Goal: Transaction & Acquisition: Purchase product/service

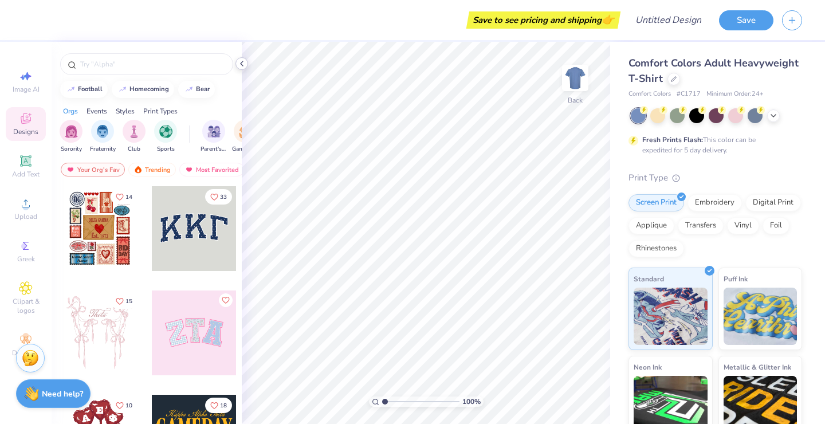
click at [241, 63] on icon at bounding box center [241, 63] width 9 height 9
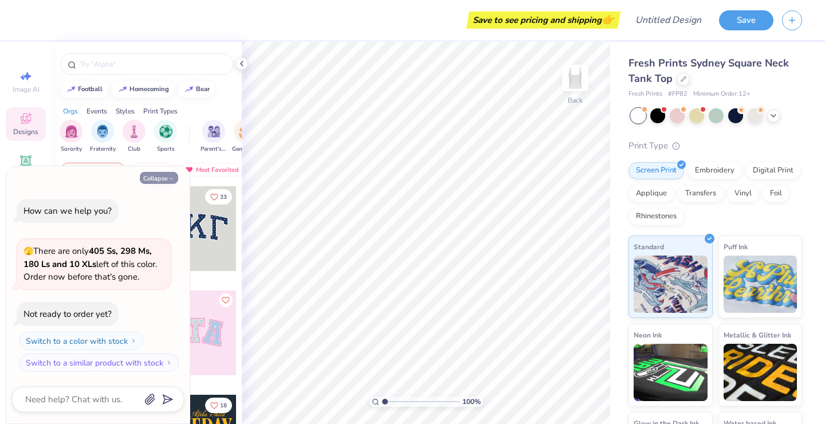
click at [171, 178] on icon "button" at bounding box center [171, 178] width 7 height 7
type textarea "x"
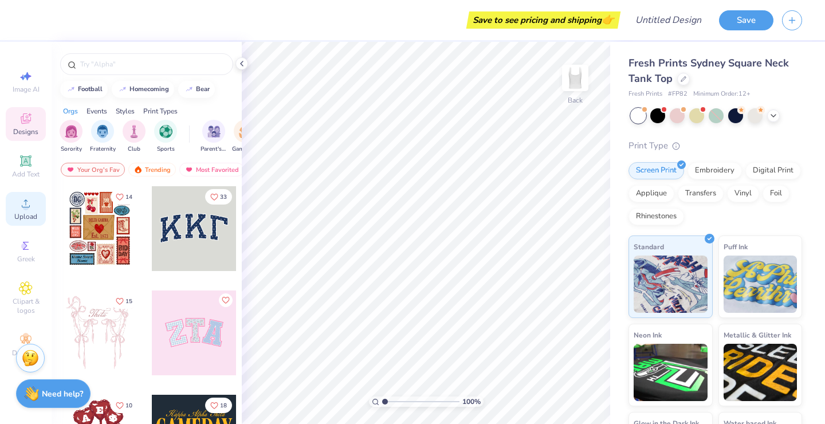
click at [29, 213] on span "Upload" at bounding box center [25, 216] width 23 height 9
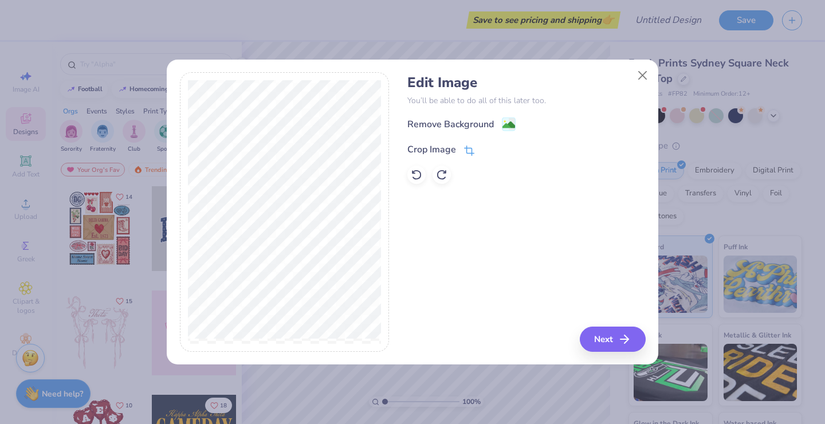
click at [417, 143] on div "Crop Image" at bounding box center [431, 150] width 49 height 14
click at [485, 145] on icon at bounding box center [488, 148] width 7 height 7
click at [613, 351] on button "Next" at bounding box center [615, 339] width 66 height 25
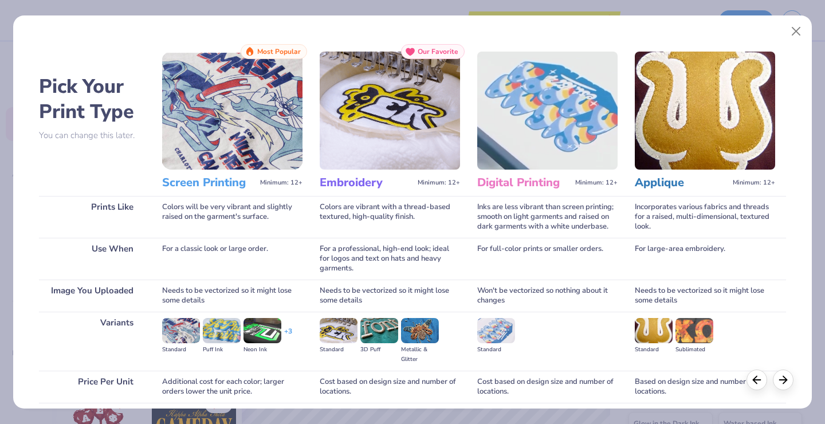
click at [244, 135] on img at bounding box center [232, 111] width 140 height 118
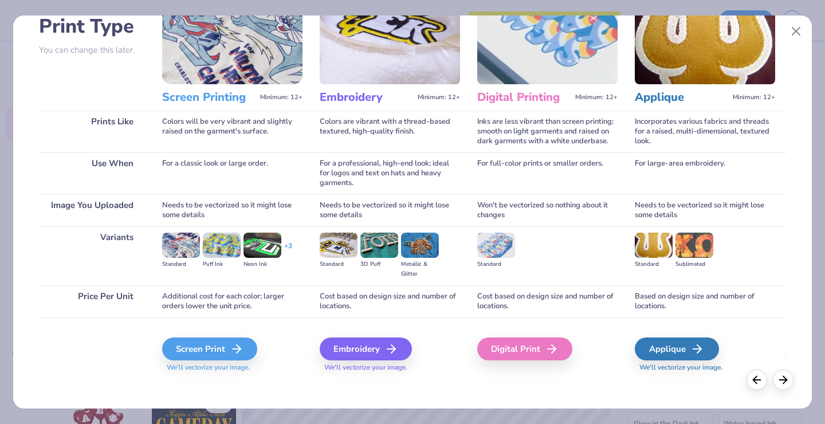
scroll to position [80, 0]
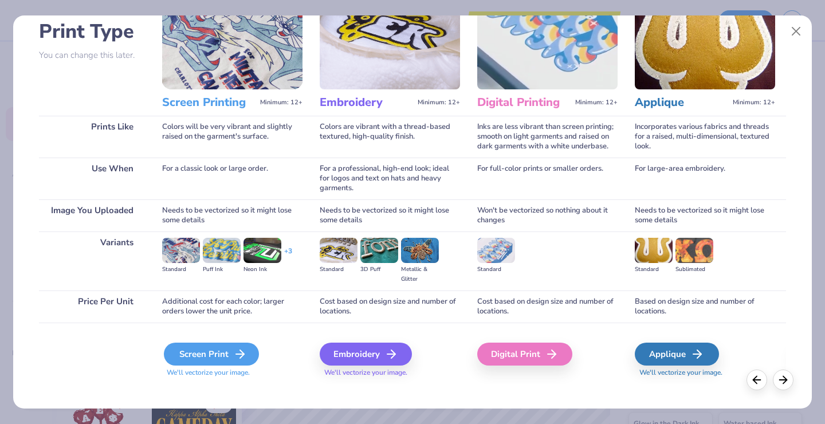
click at [237, 347] on icon at bounding box center [240, 354] width 14 height 14
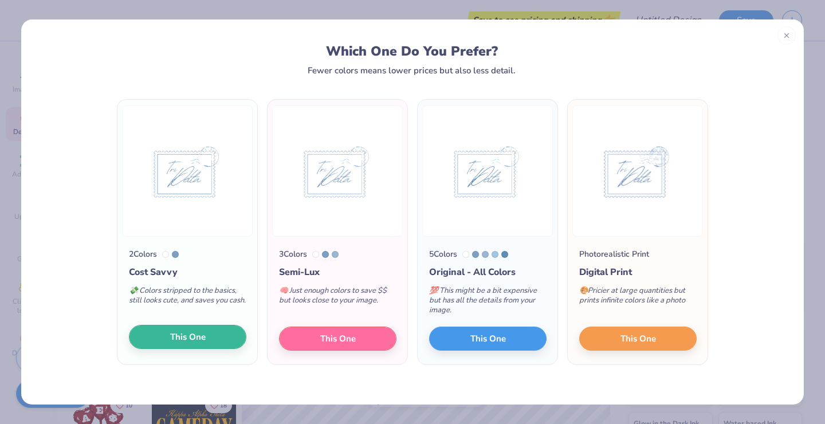
click at [165, 338] on button "This One" at bounding box center [187, 337] width 117 height 24
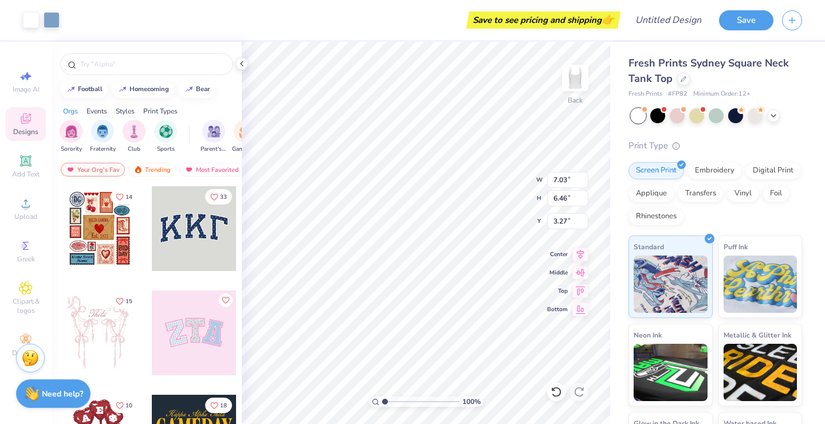
type input "1.29"
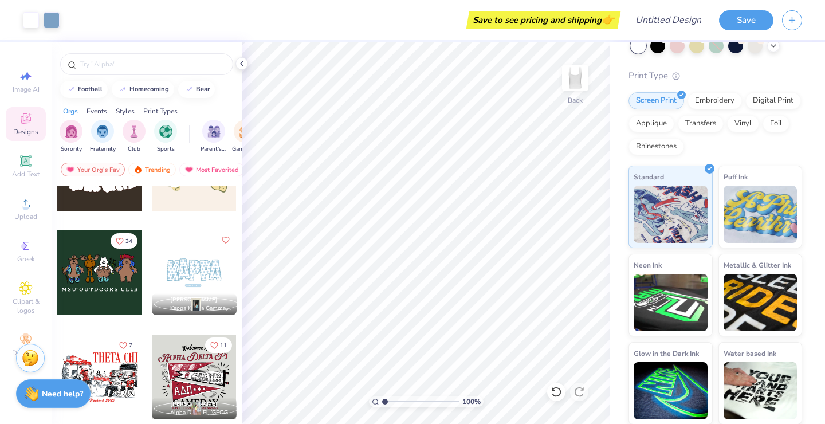
scroll to position [685, 0]
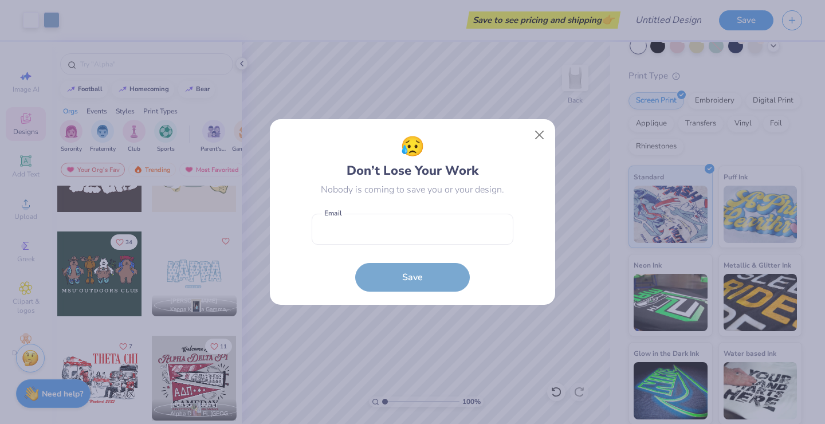
click at [744, 57] on div "😥 Don’t Lose Your Work Nobody is coming to save you or your design. Email is a …" at bounding box center [412, 212] width 825 height 424
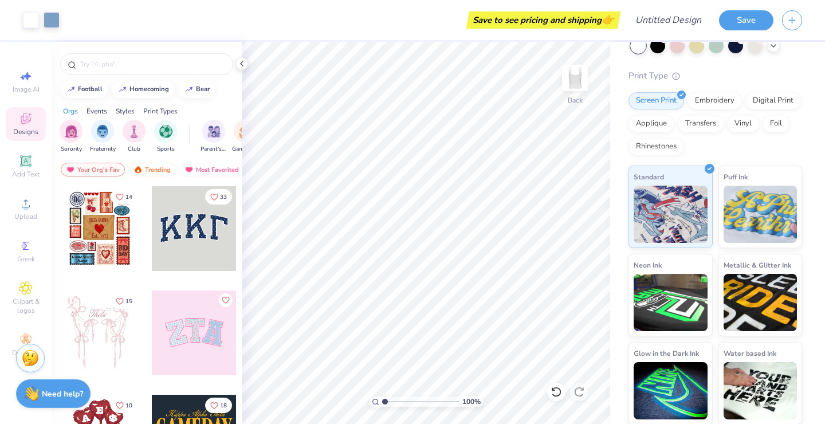
scroll to position [0, 0]
click at [195, 255] on div at bounding box center [194, 228] width 85 height 85
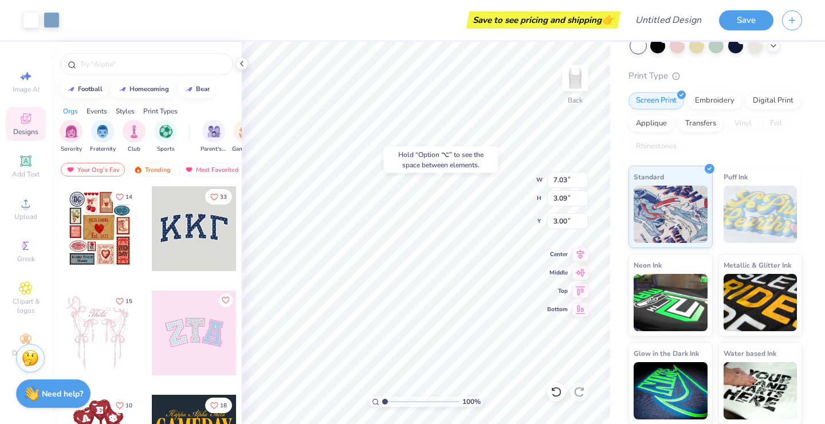
type input "6.46"
type input "1.31"
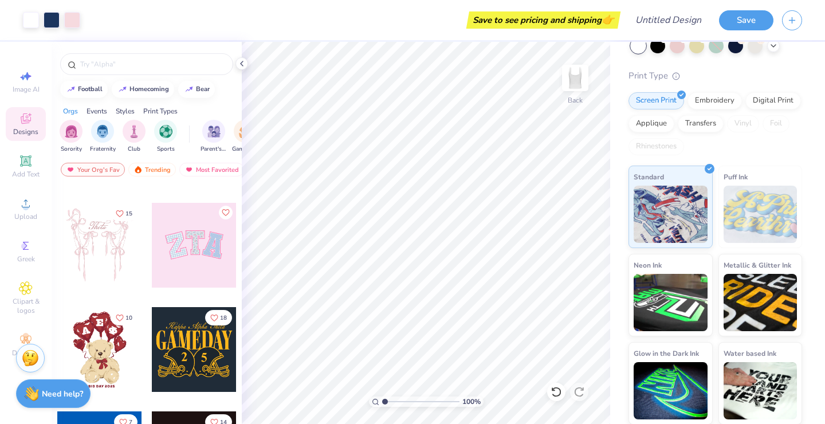
scroll to position [96, 0]
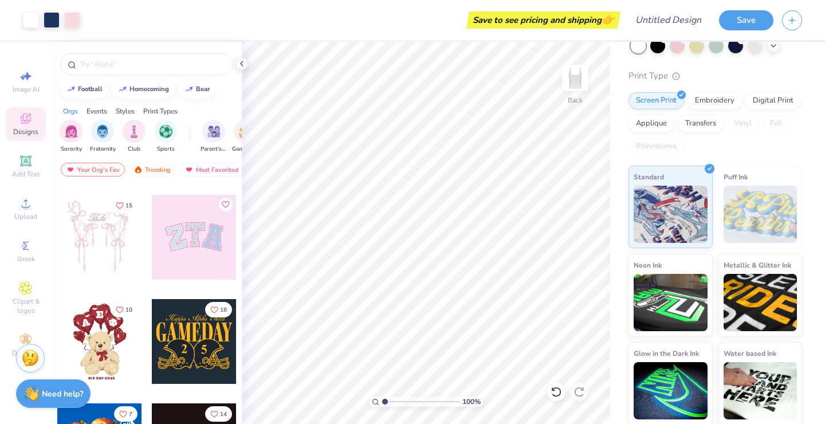
click at [189, 277] on div at bounding box center [194, 237] width 85 height 85
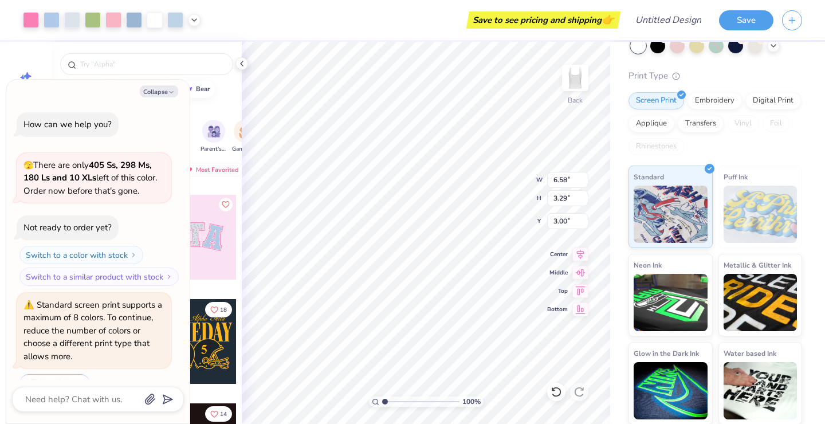
scroll to position [25, 0]
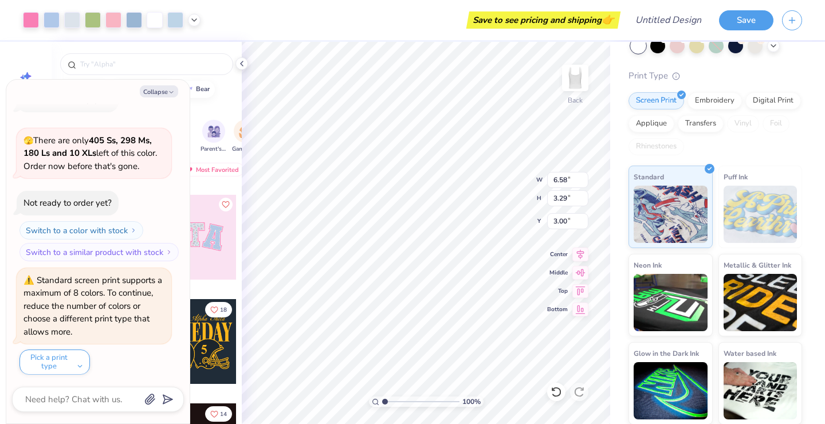
type textarea "x"
type input "6.50"
type textarea "x"
type input "7.03"
type input "3.09"
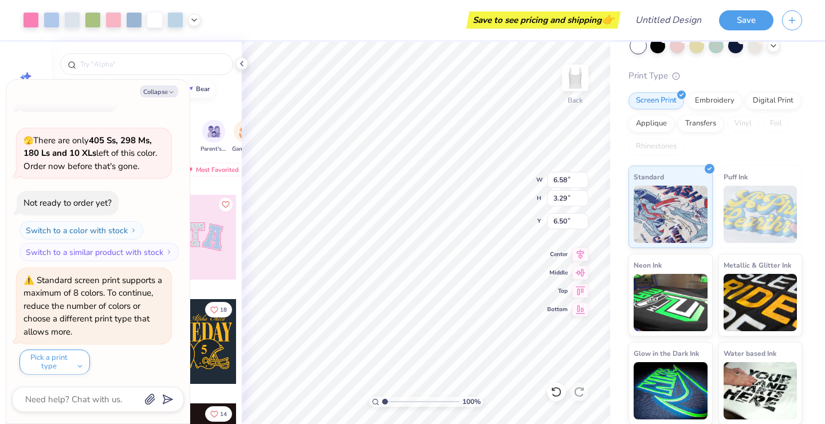
type input "3.00"
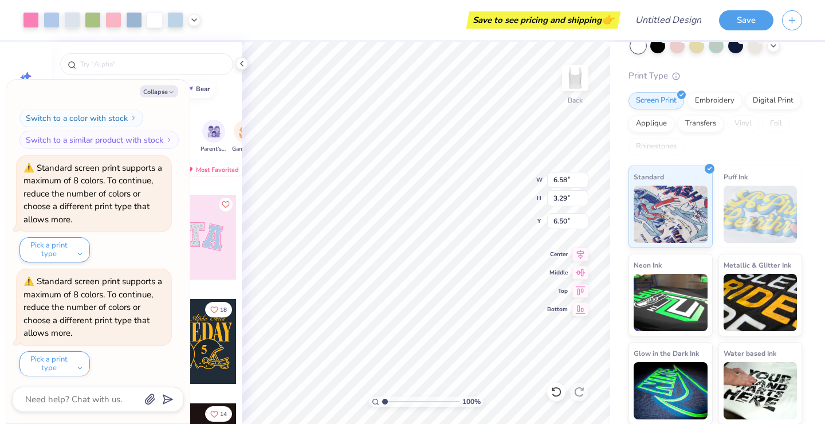
type textarea "x"
type input "2.39"
click at [145, 95] on button "Collapse" at bounding box center [159, 91] width 38 height 12
type textarea "x"
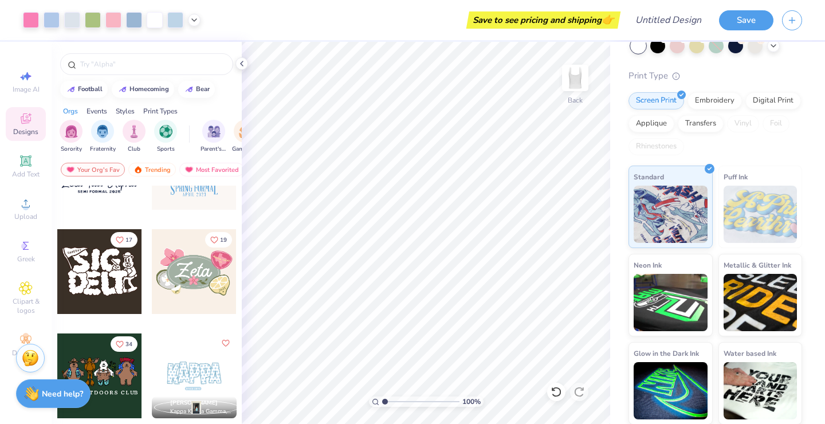
scroll to position [596, 0]
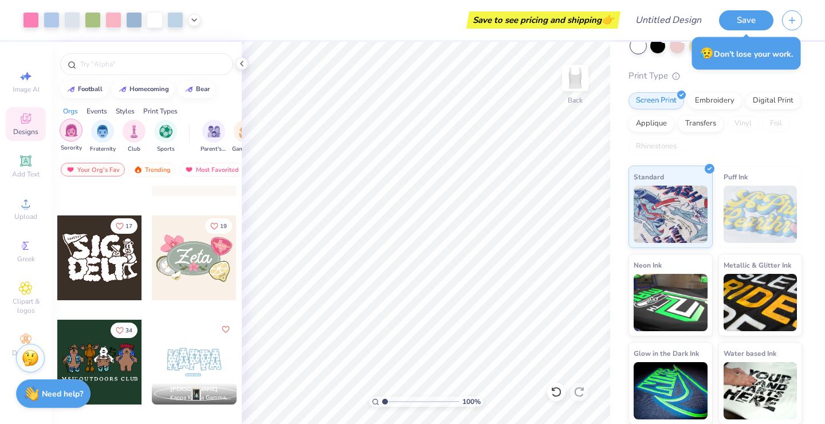
click at [72, 133] on img "filter for Sorority" at bounding box center [71, 130] width 13 height 13
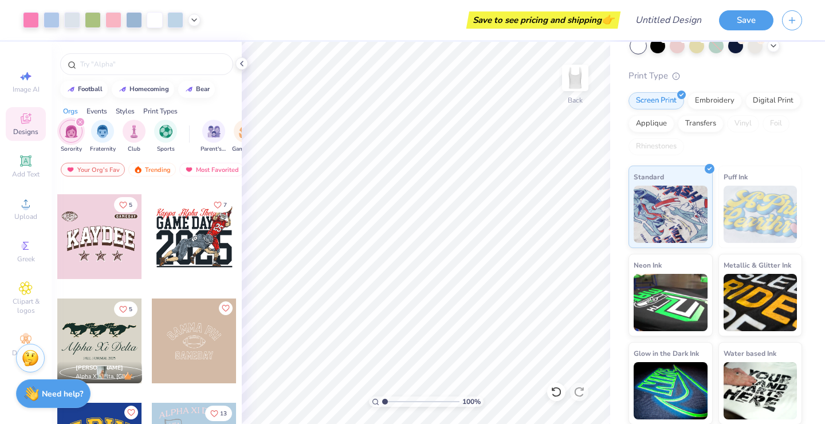
scroll to position [2497, 0]
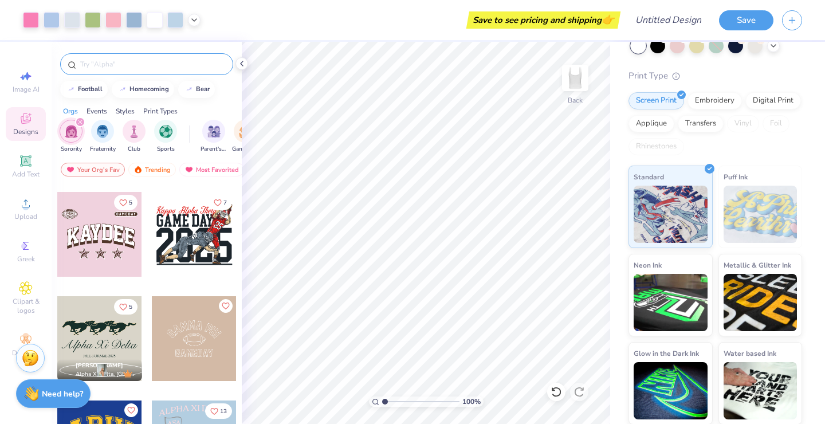
click at [109, 61] on input "text" at bounding box center [152, 63] width 147 height 11
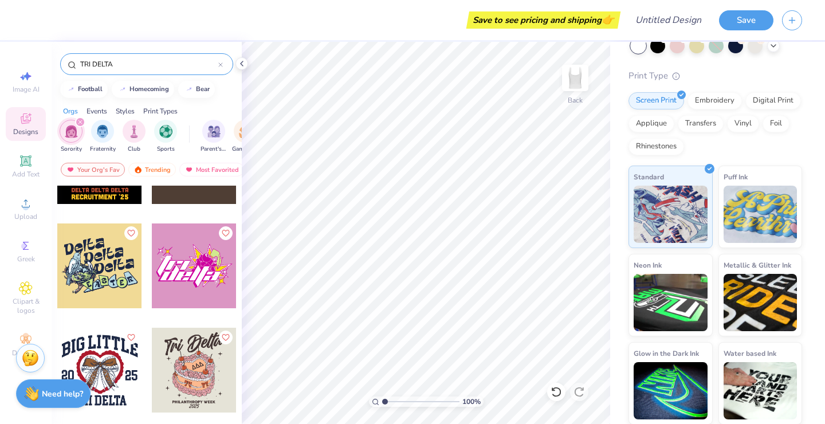
scroll to position [3975, 0]
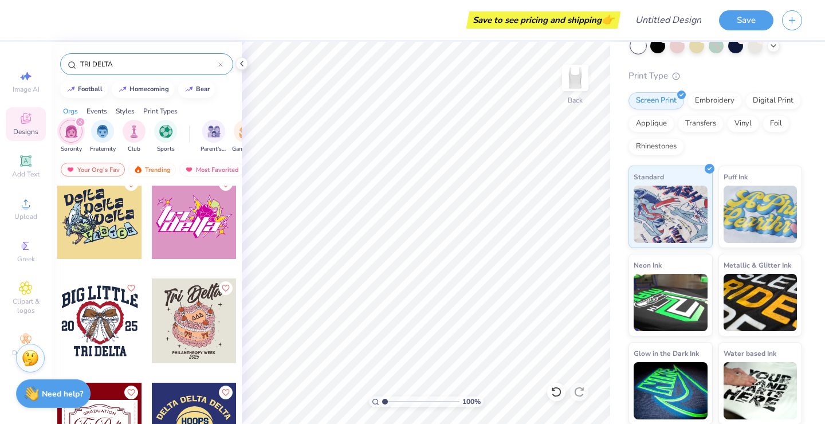
click at [154, 58] on input "TRI DELTA" at bounding box center [148, 63] width 139 height 11
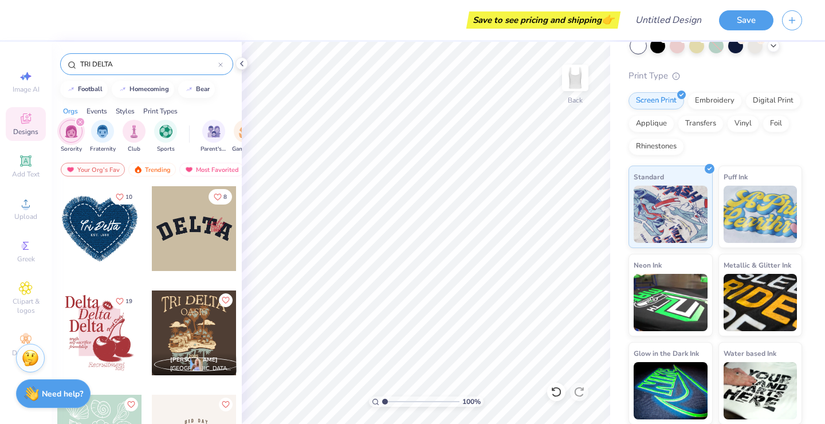
click at [154, 58] on input "TRI DELTA" at bounding box center [148, 63] width 139 height 11
type input "H"
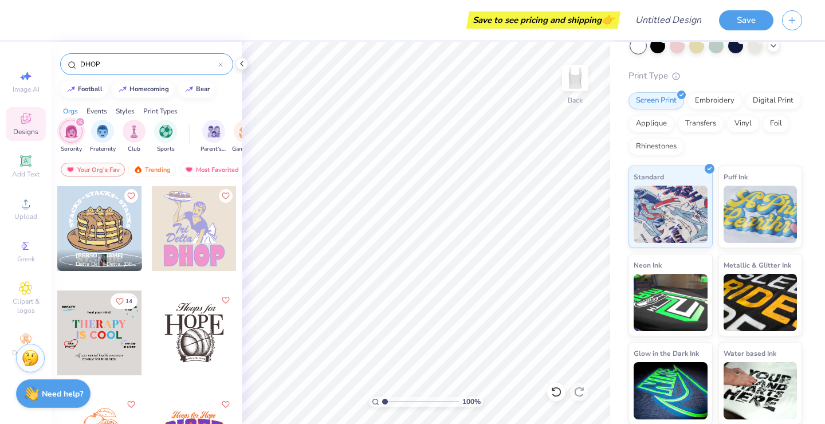
type input "DHOP"
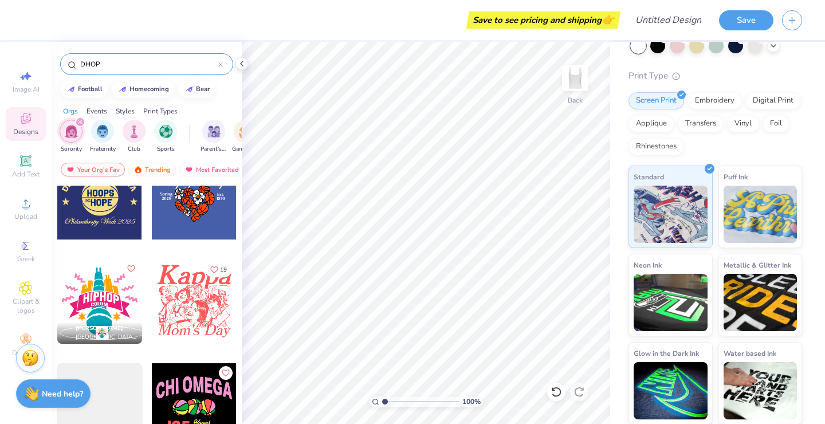
scroll to position [344, 0]
click at [219, 66] on icon at bounding box center [220, 64] width 5 height 5
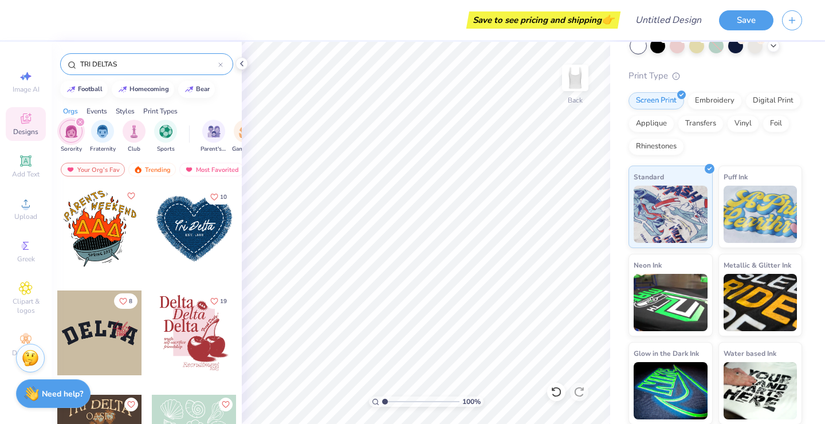
scroll to position [0, 0]
click at [203, 221] on div at bounding box center [194, 228] width 85 height 85
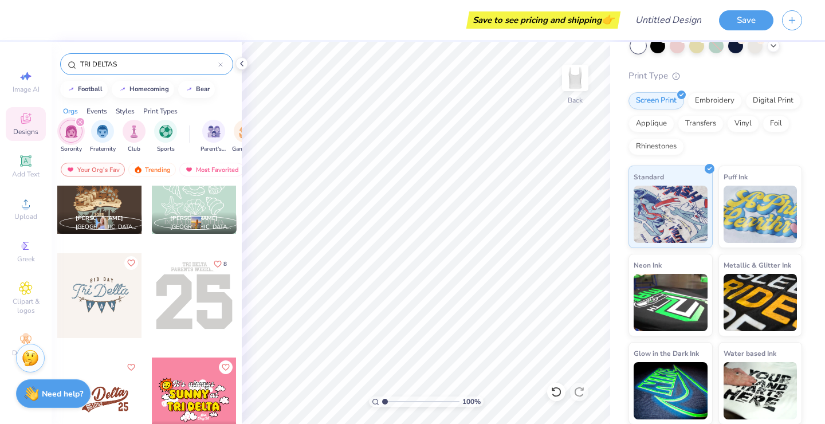
scroll to position [261, 0]
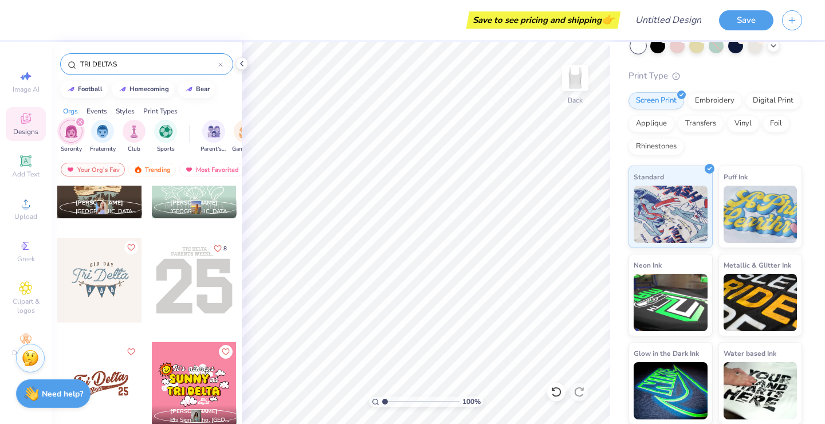
click at [198, 295] on div at bounding box center [194, 280] width 85 height 85
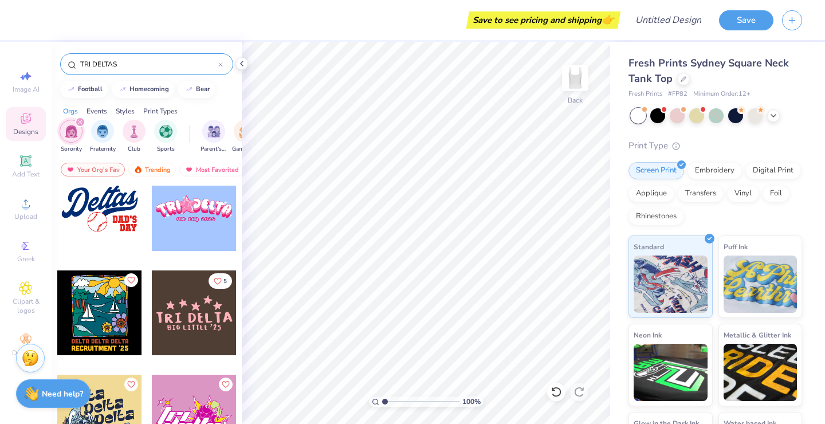
scroll to position [3799, 0]
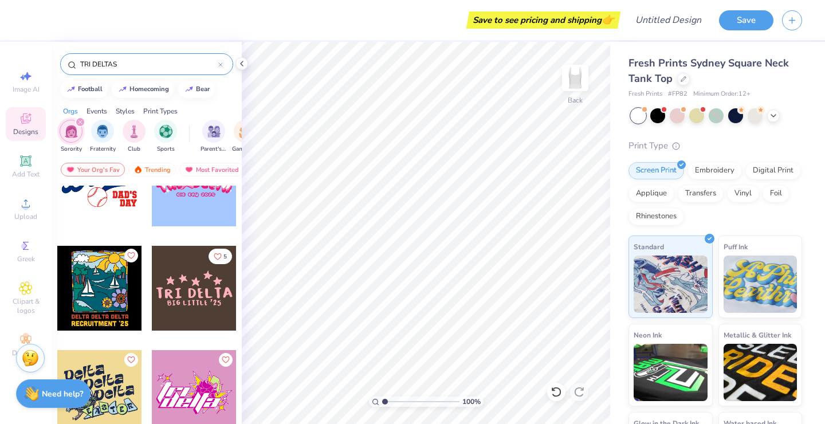
click at [154, 65] on input "TRI DELTAS" at bounding box center [148, 63] width 139 height 11
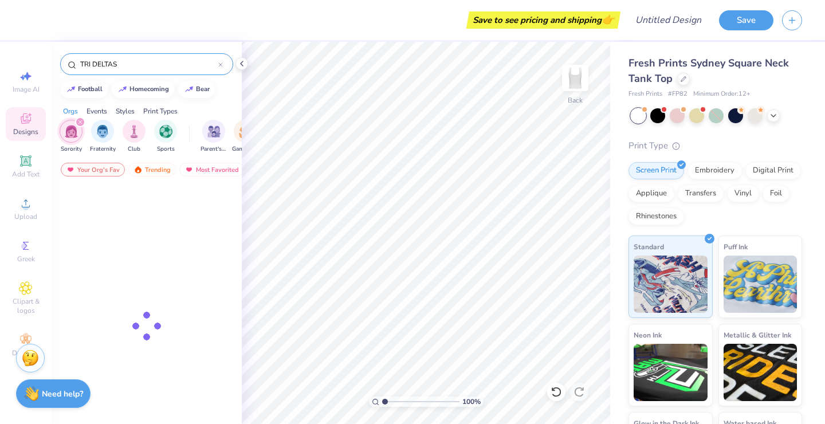
click at [154, 65] on input "TRI DELTAS" at bounding box center [148, 63] width 139 height 11
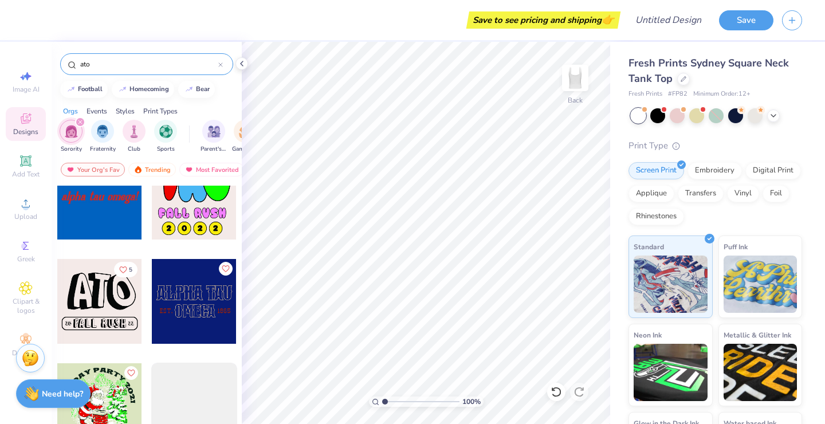
scroll to position [0, 0]
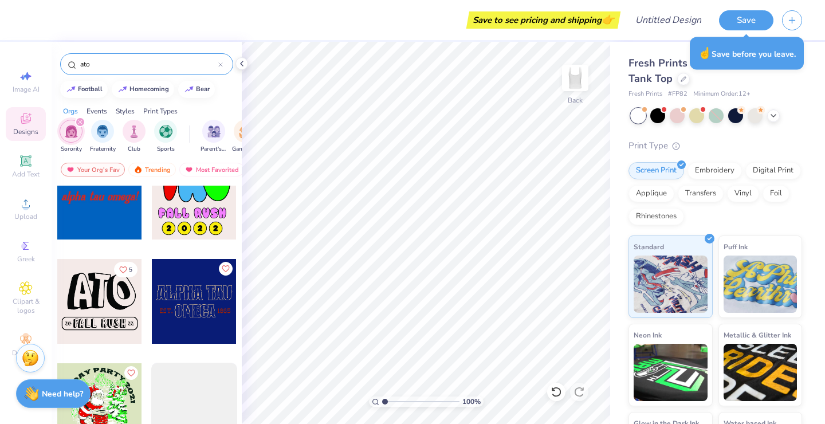
type input "ato"
click at [118, 4] on div "Save to see pricing and shipping 👉" at bounding box center [325, 20] width 586 height 40
